Goal: Transaction & Acquisition: Purchase product/service

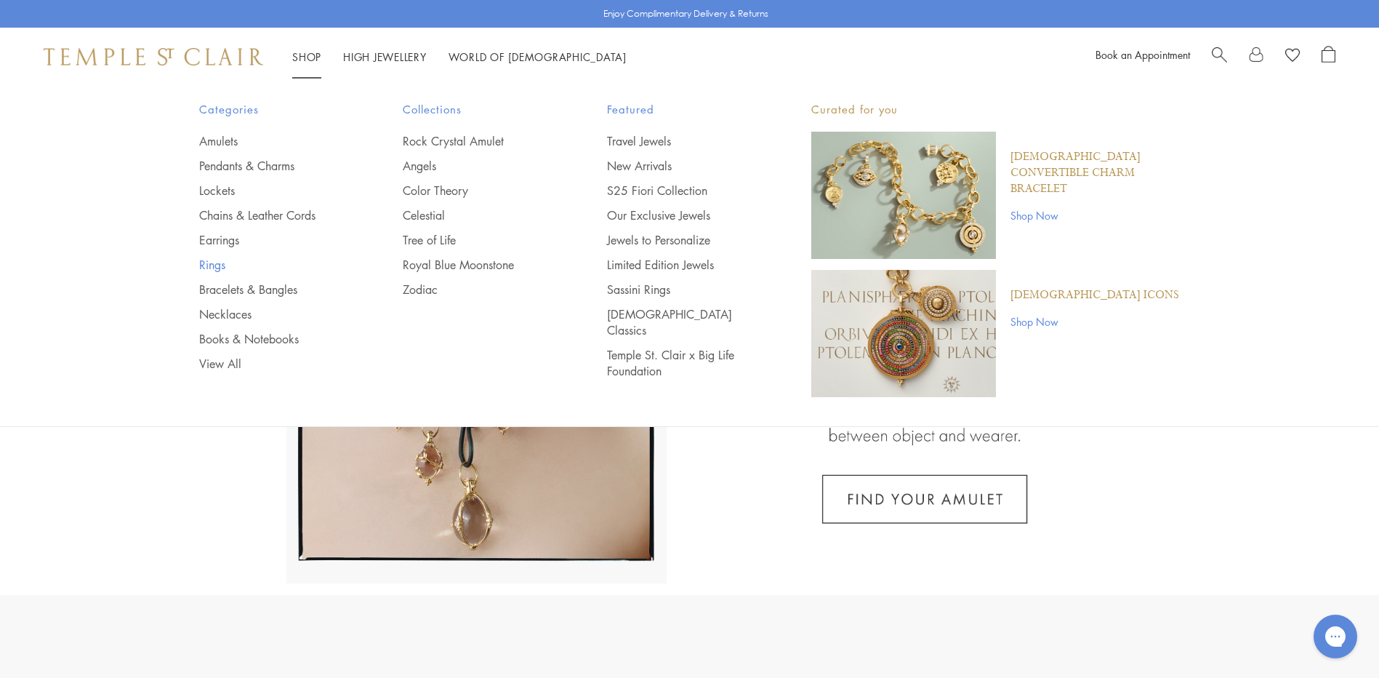
click at [217, 264] on link "Rings" at bounding box center [272, 265] width 146 height 16
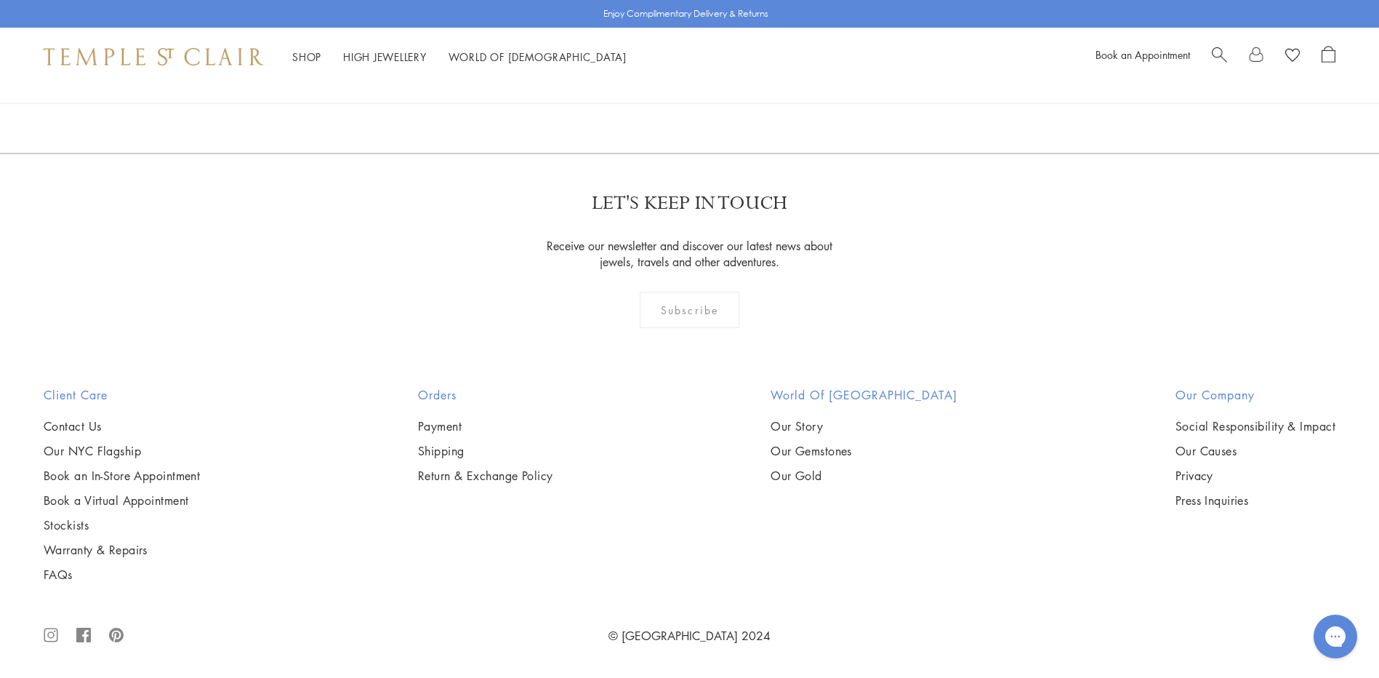
scroll to position [6398, 0]
click at [0, 0] on img at bounding box center [0, 0] width 0 height 0
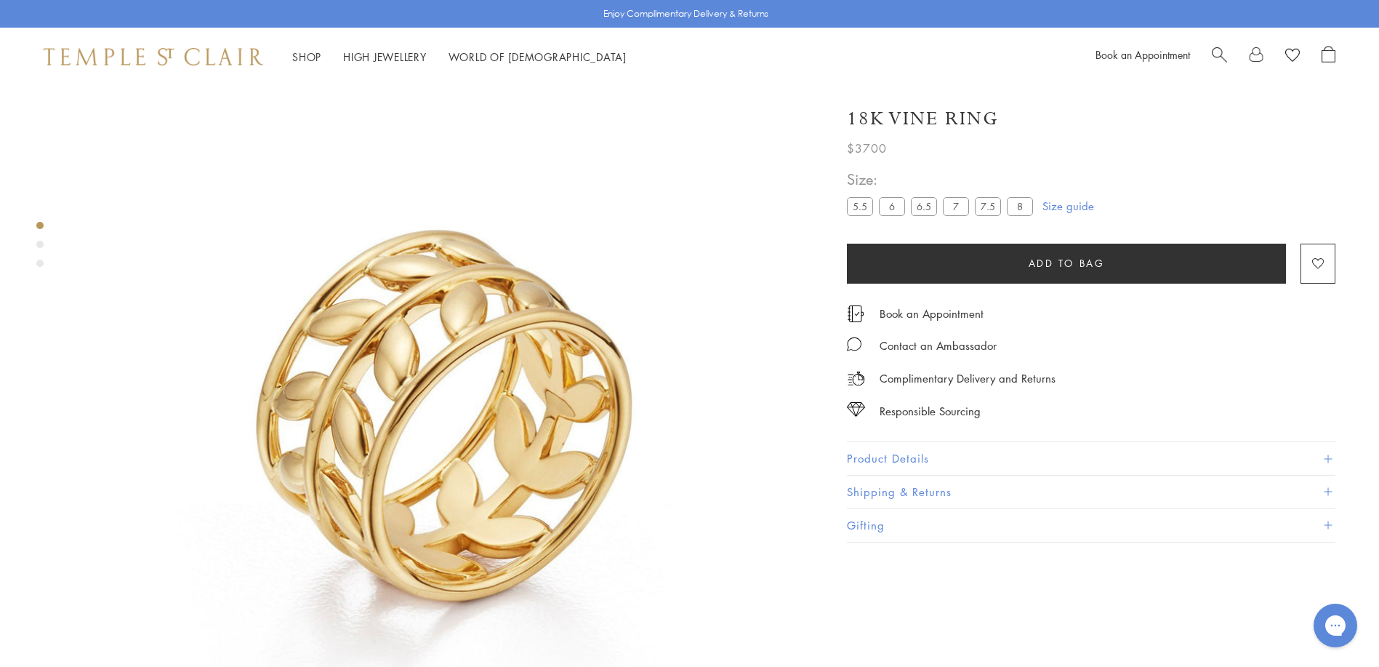
click at [1023, 204] on label "8" at bounding box center [1020, 206] width 26 height 18
